Goal: Information Seeking & Learning: Learn about a topic

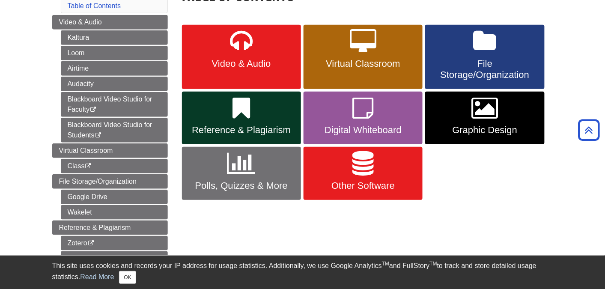
scroll to position [120, 0]
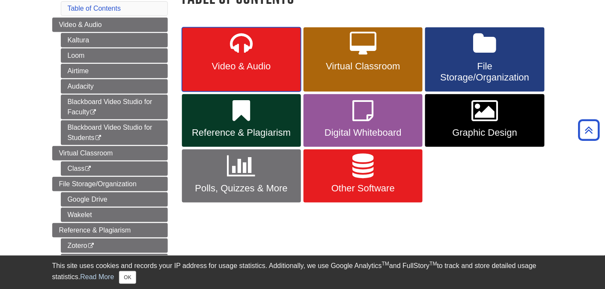
click at [247, 40] on icon at bounding box center [241, 44] width 23 height 25
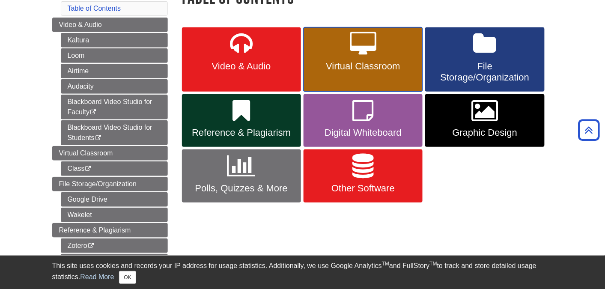
click at [368, 56] on icon at bounding box center [363, 44] width 27 height 25
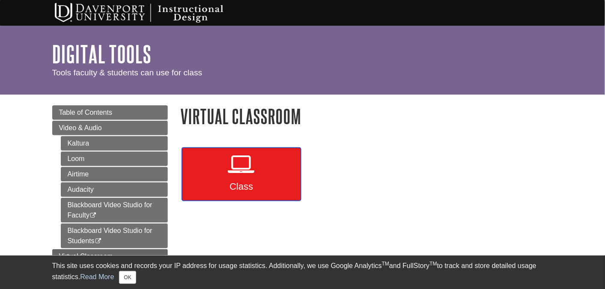
click at [240, 161] on icon at bounding box center [241, 164] width 27 height 25
